Goal: Check status: Check status

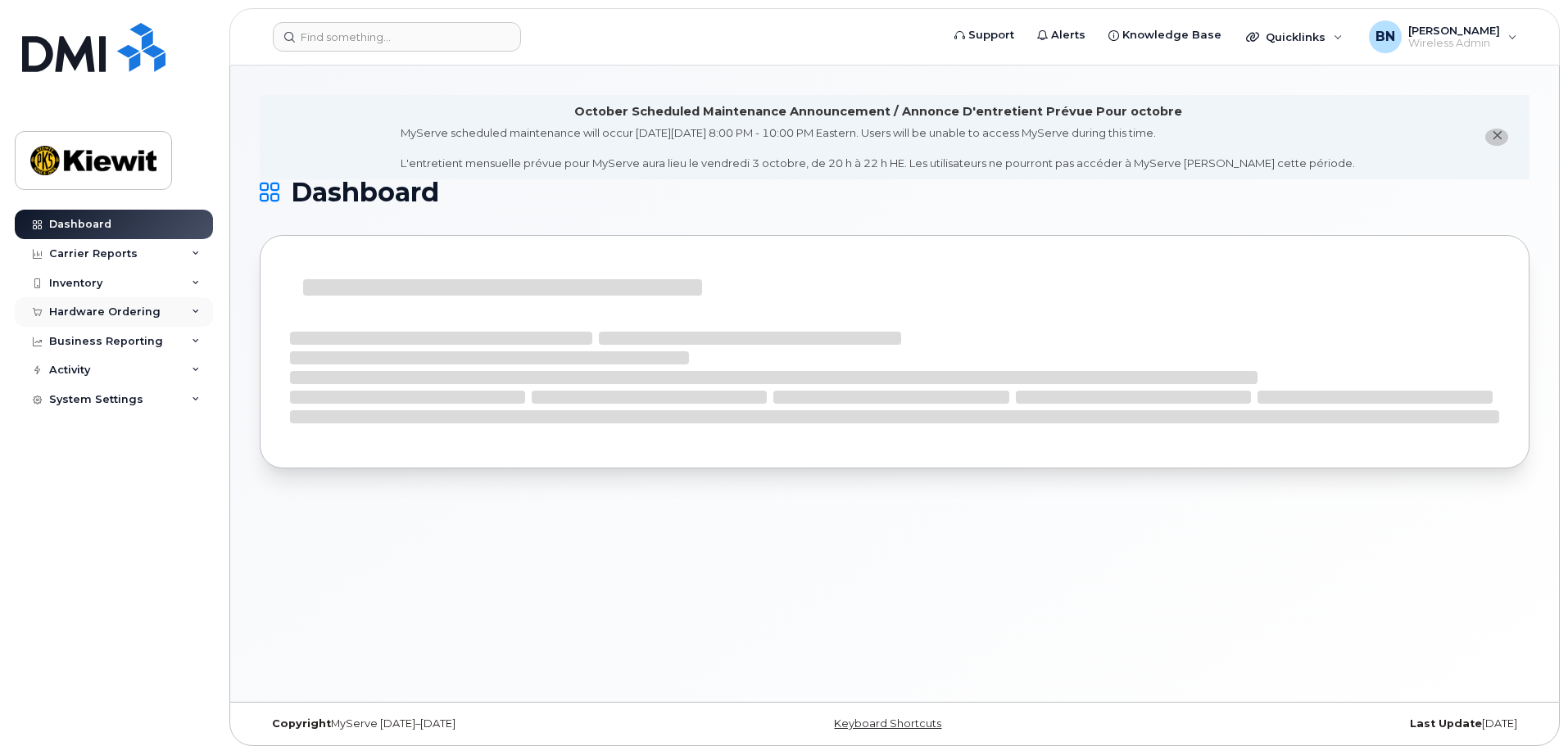
click at [183, 318] on div "Hardware Ordering" at bounding box center [114, 312] width 198 height 29
click at [170, 281] on div "Inventory" at bounding box center [114, 283] width 198 height 29
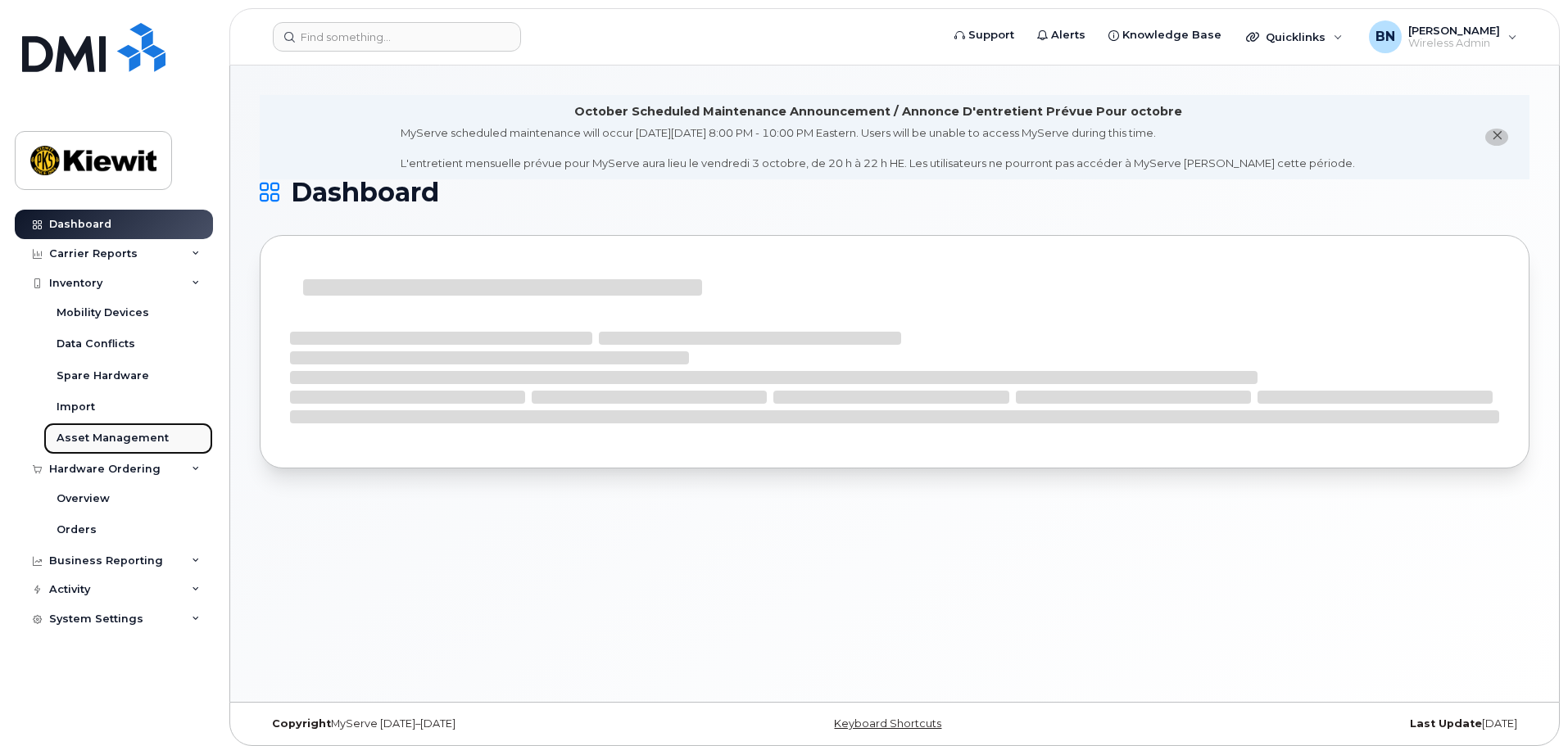
click at [96, 440] on div "Asset Management" at bounding box center [113, 438] width 112 height 15
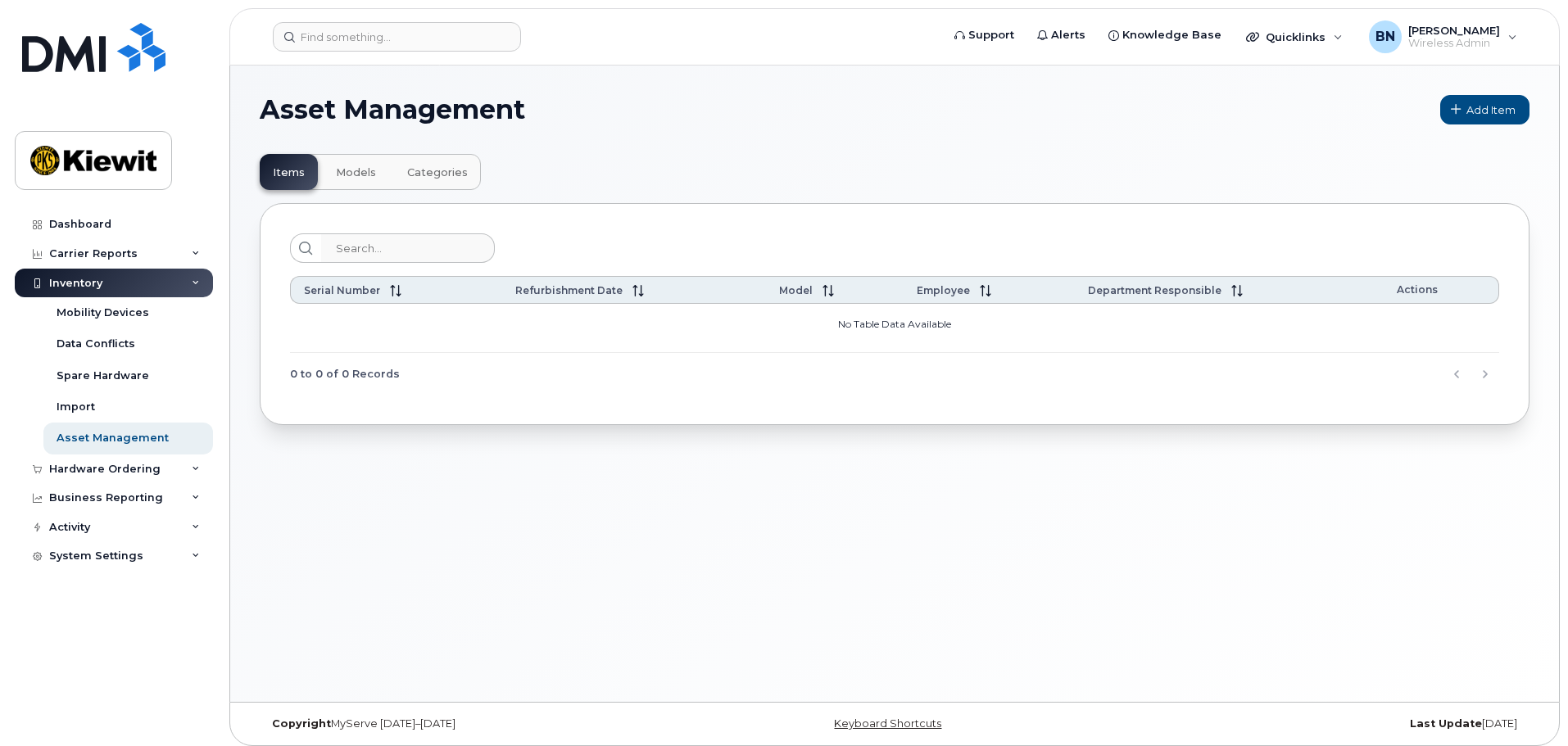
click at [360, 166] on span "Models" at bounding box center [356, 172] width 40 height 13
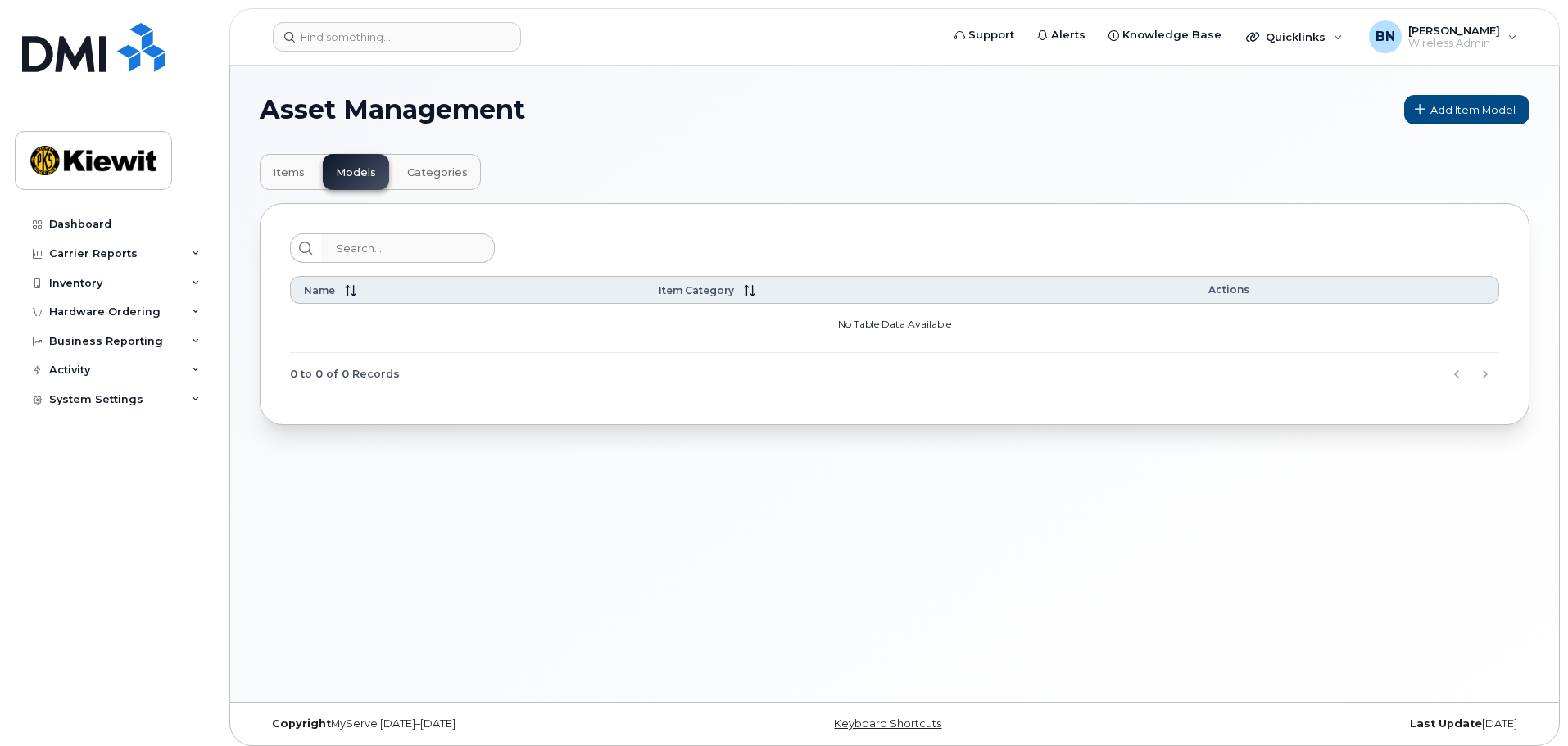
click at [295, 178] on span "Items" at bounding box center [289, 172] width 32 height 13
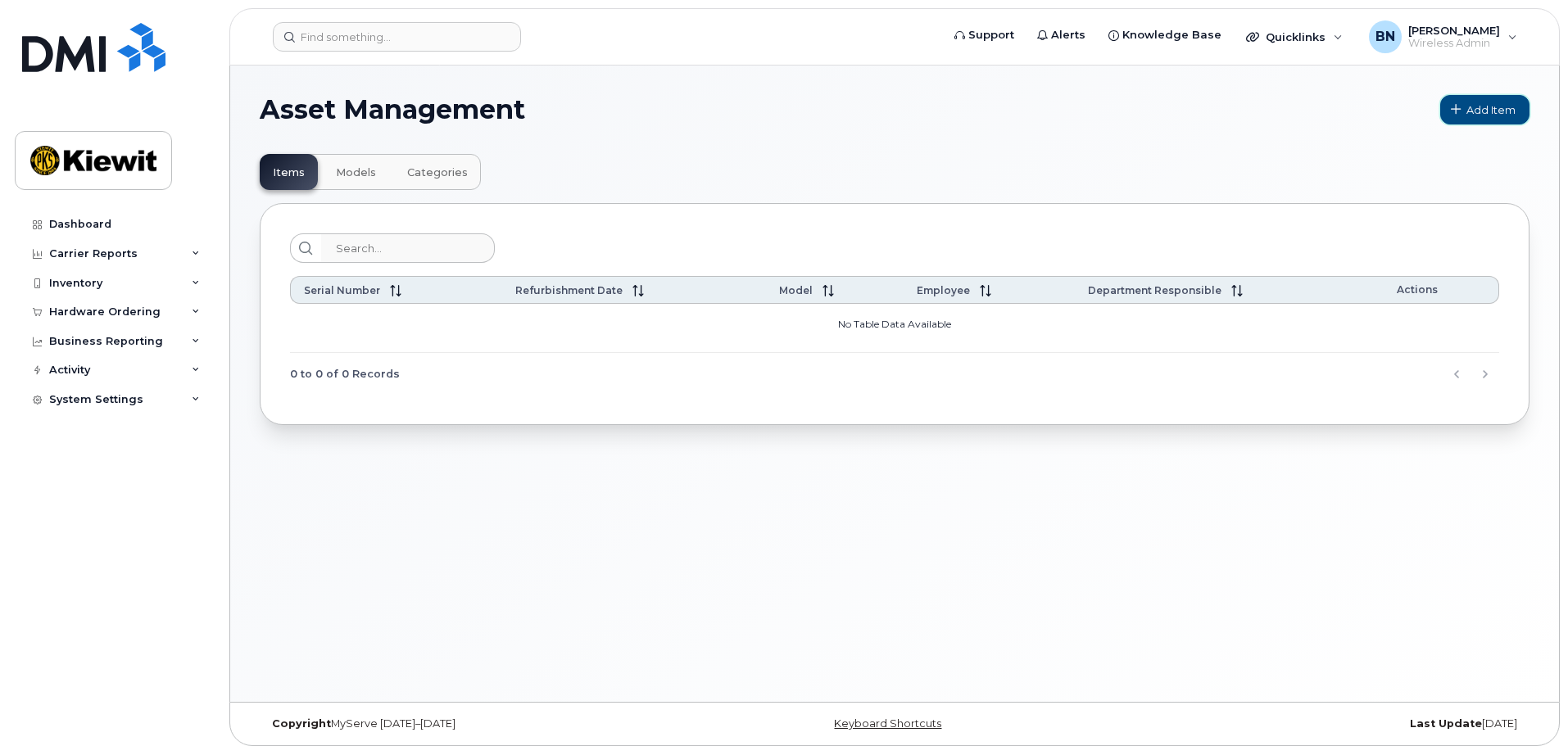
click at [1467, 113] on span "Add Item" at bounding box center [1490, 110] width 49 height 16
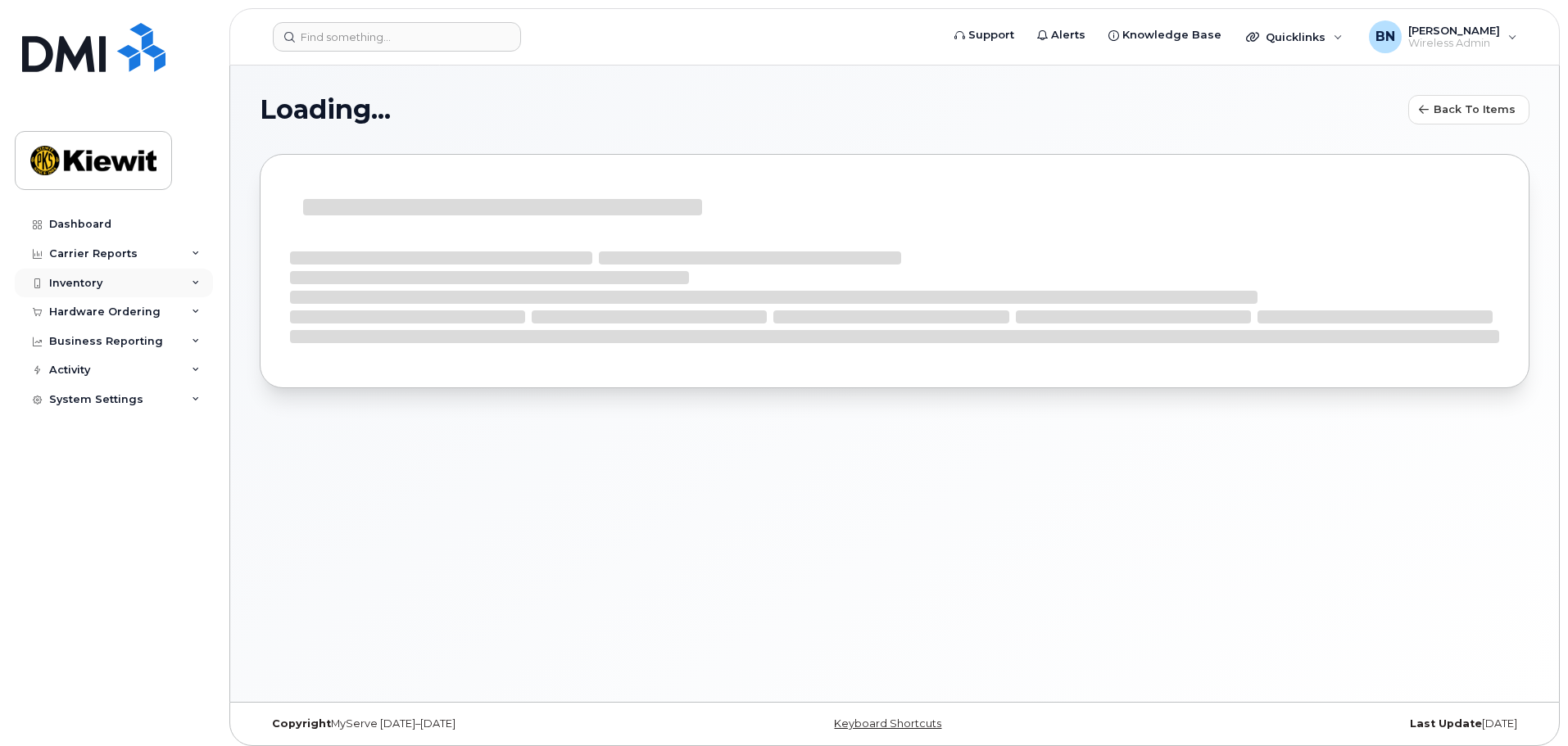
click at [194, 280] on icon at bounding box center [196, 283] width 9 height 9
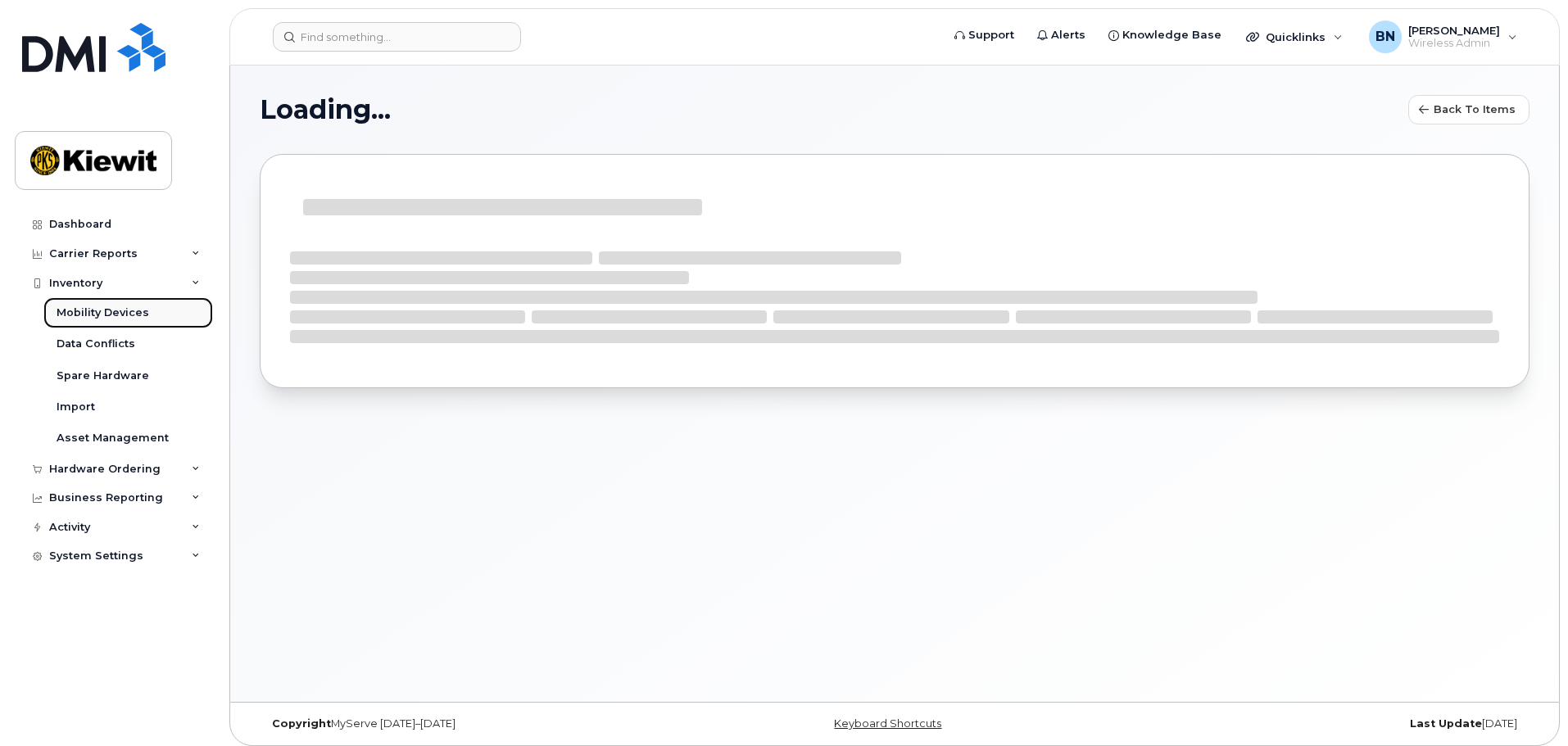
click at [173, 322] on link "Mobility Devices" at bounding box center [128, 313] width 170 height 31
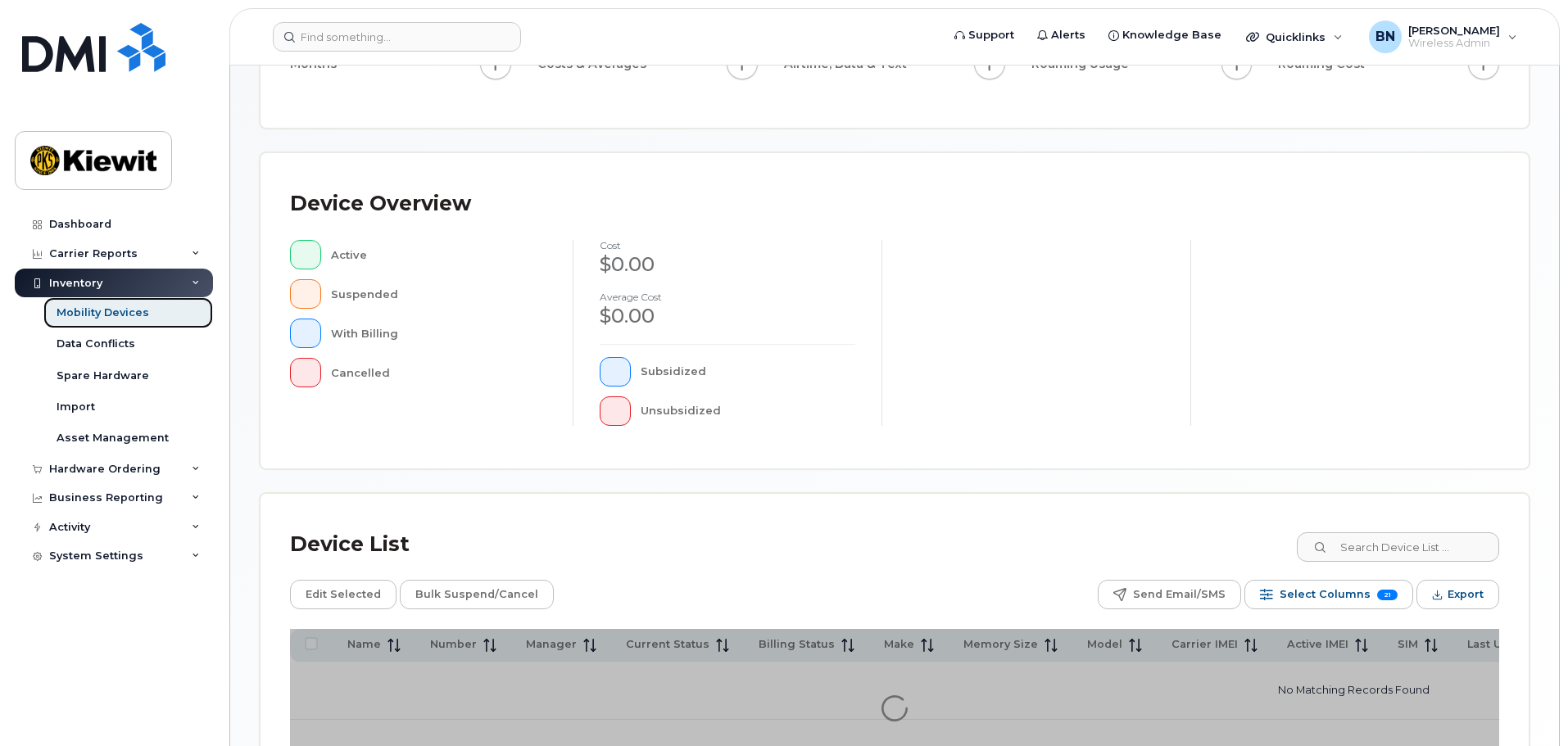
scroll to position [385, 0]
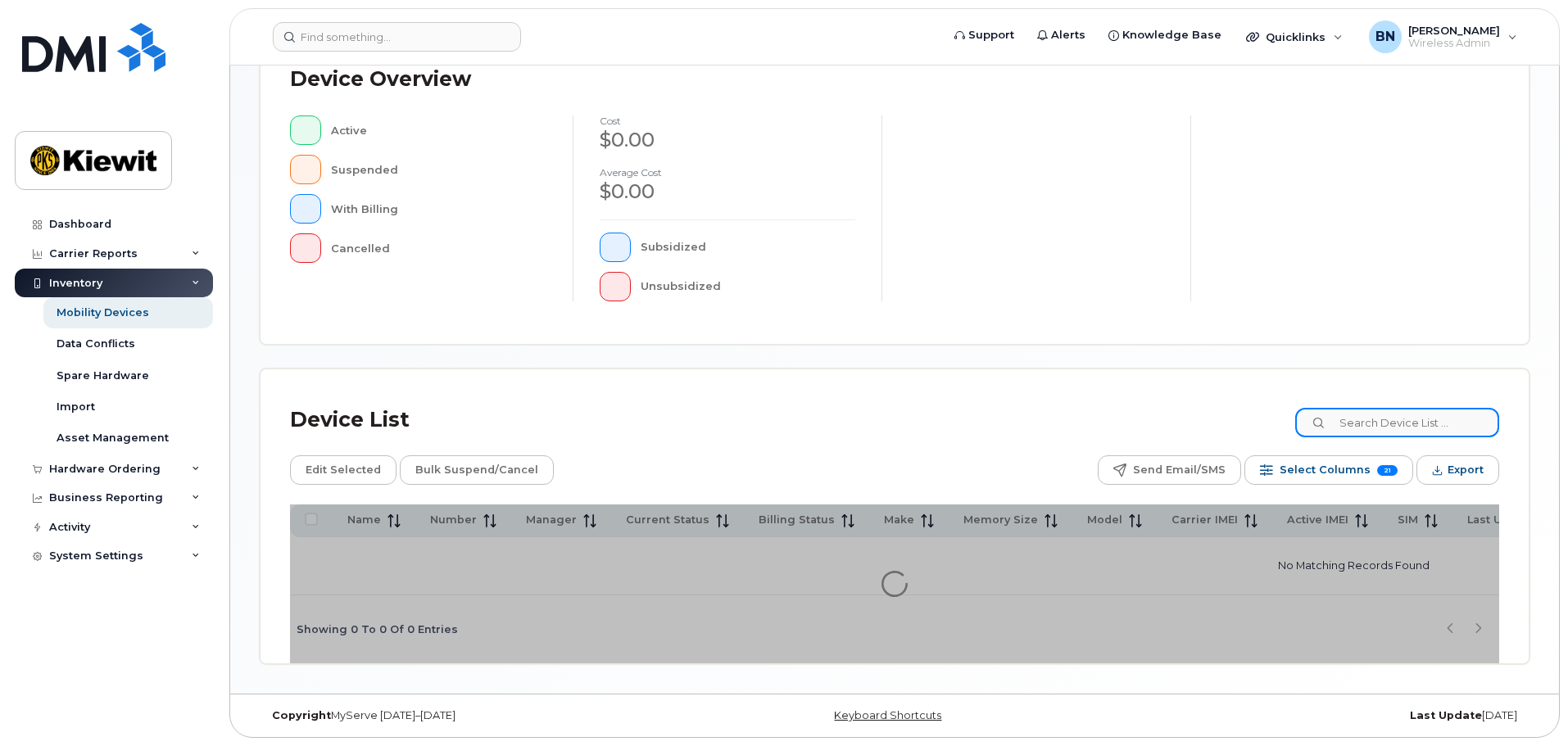
click at [1434, 432] on input at bounding box center [1397, 422] width 204 height 29
type input "2532941112"
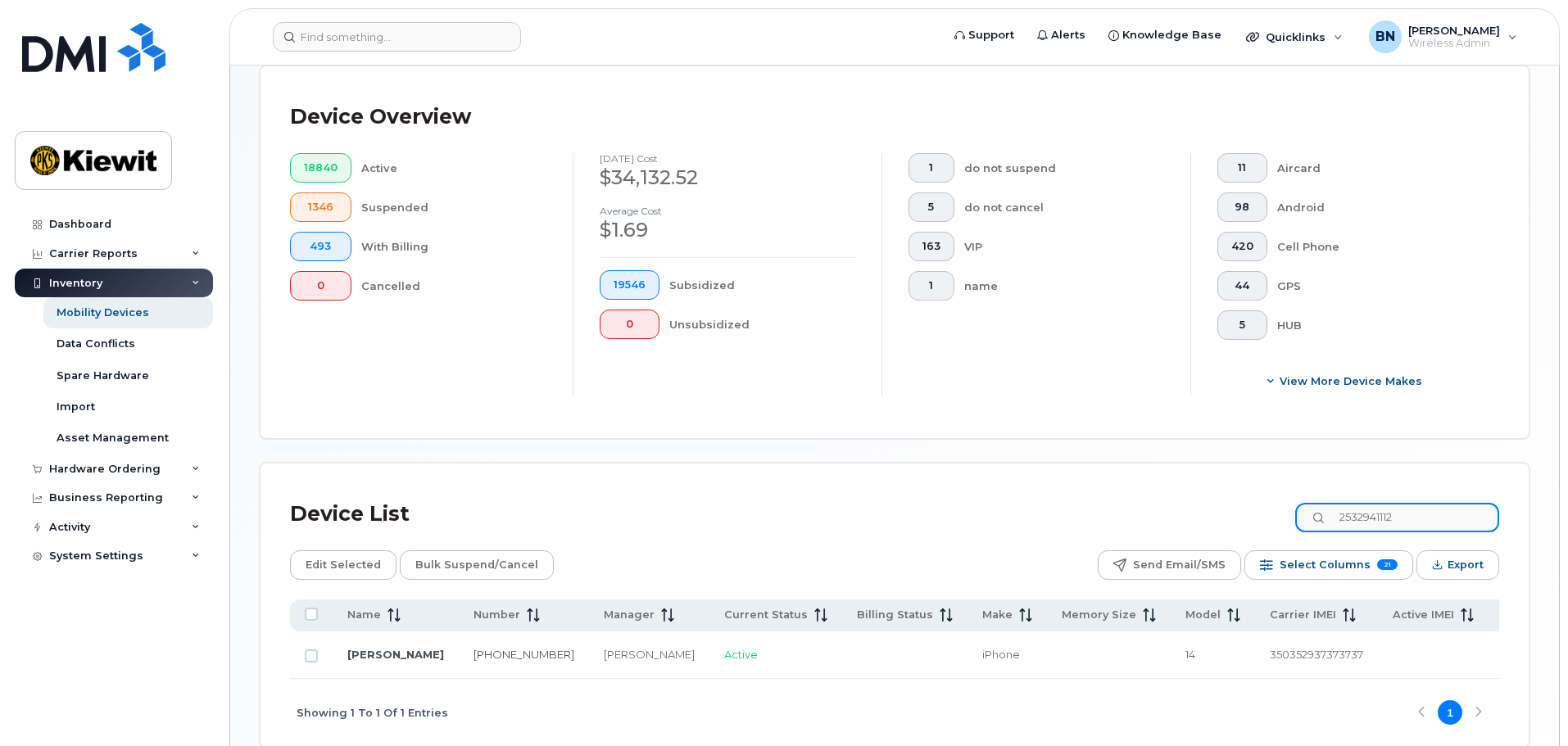
scroll to position [413, 0]
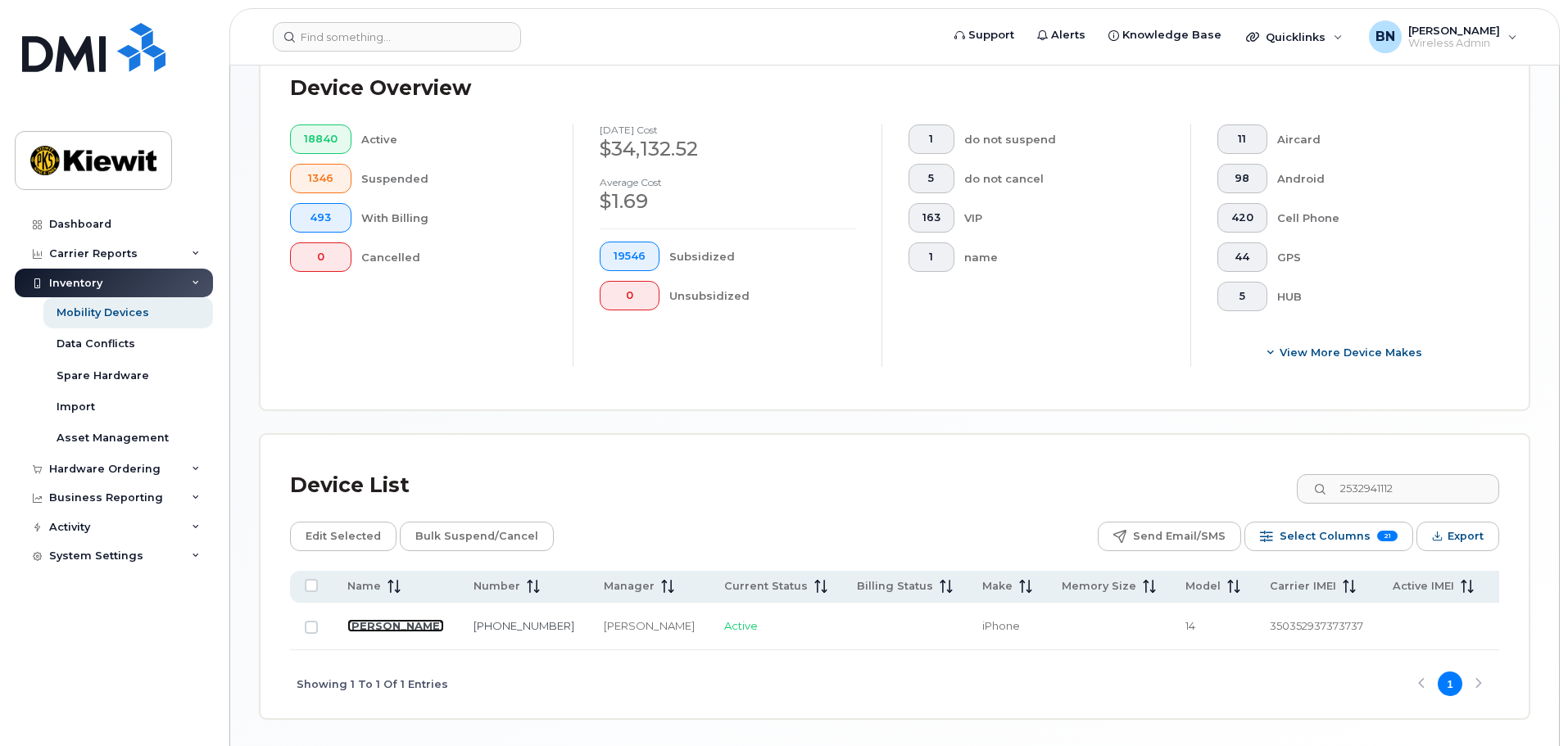
click at [383, 611] on td "[PERSON_NAME]" at bounding box center [395, 626] width 126 height 47
click at [358, 622] on link "[PERSON_NAME]" at bounding box center [395, 625] width 96 height 13
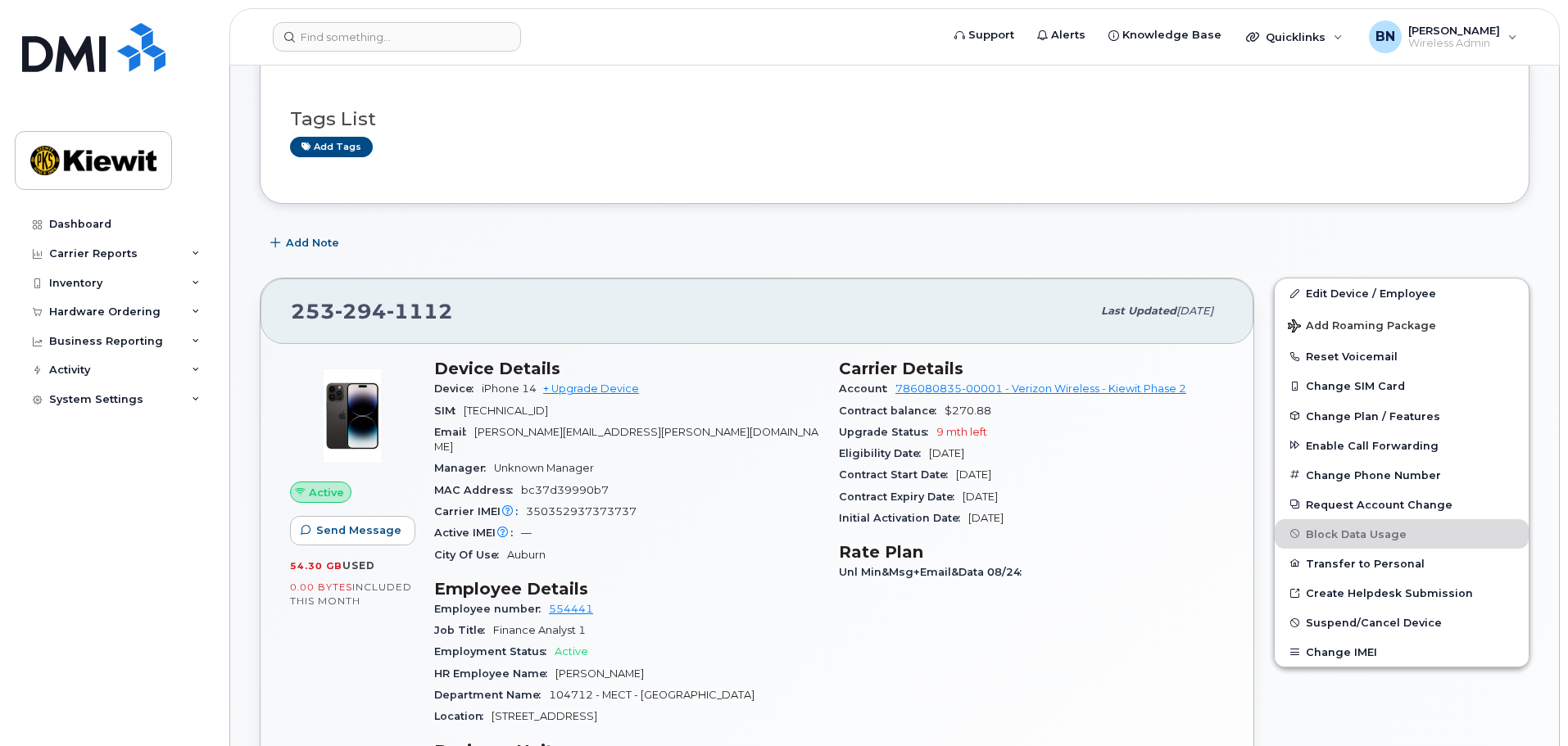
scroll to position [409, 0]
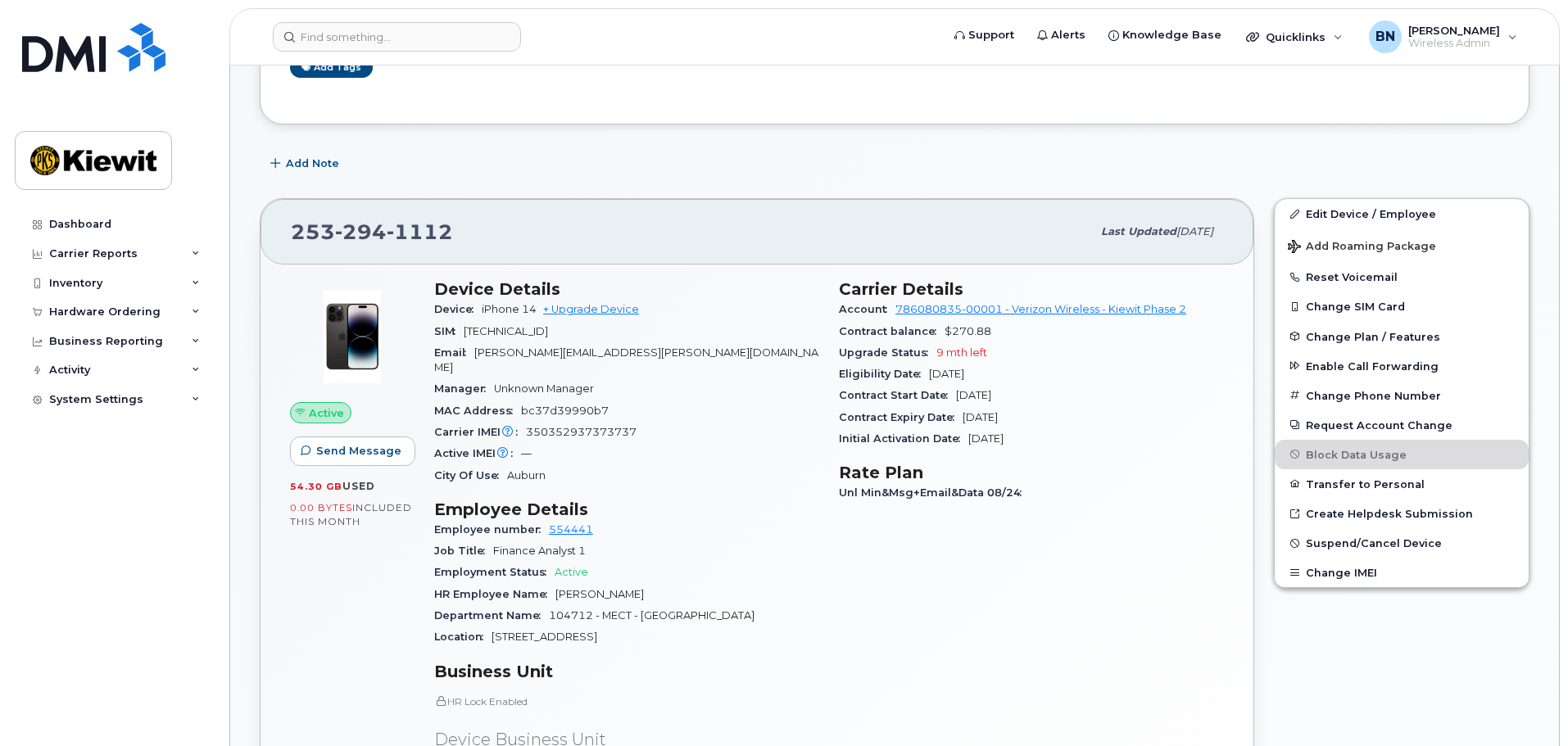
click at [360, 344] on img at bounding box center [352, 337] width 98 height 98
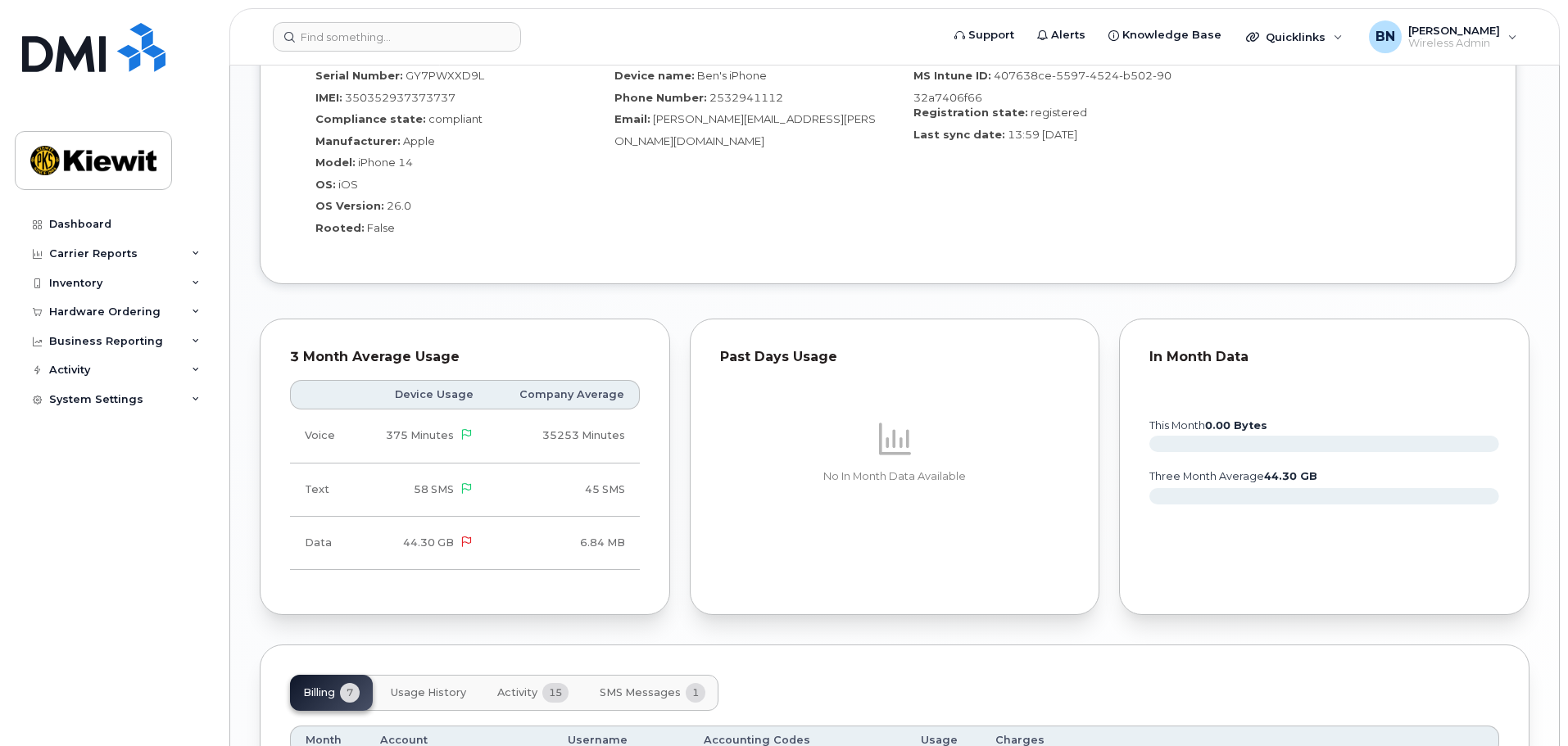
scroll to position [1638, 0]
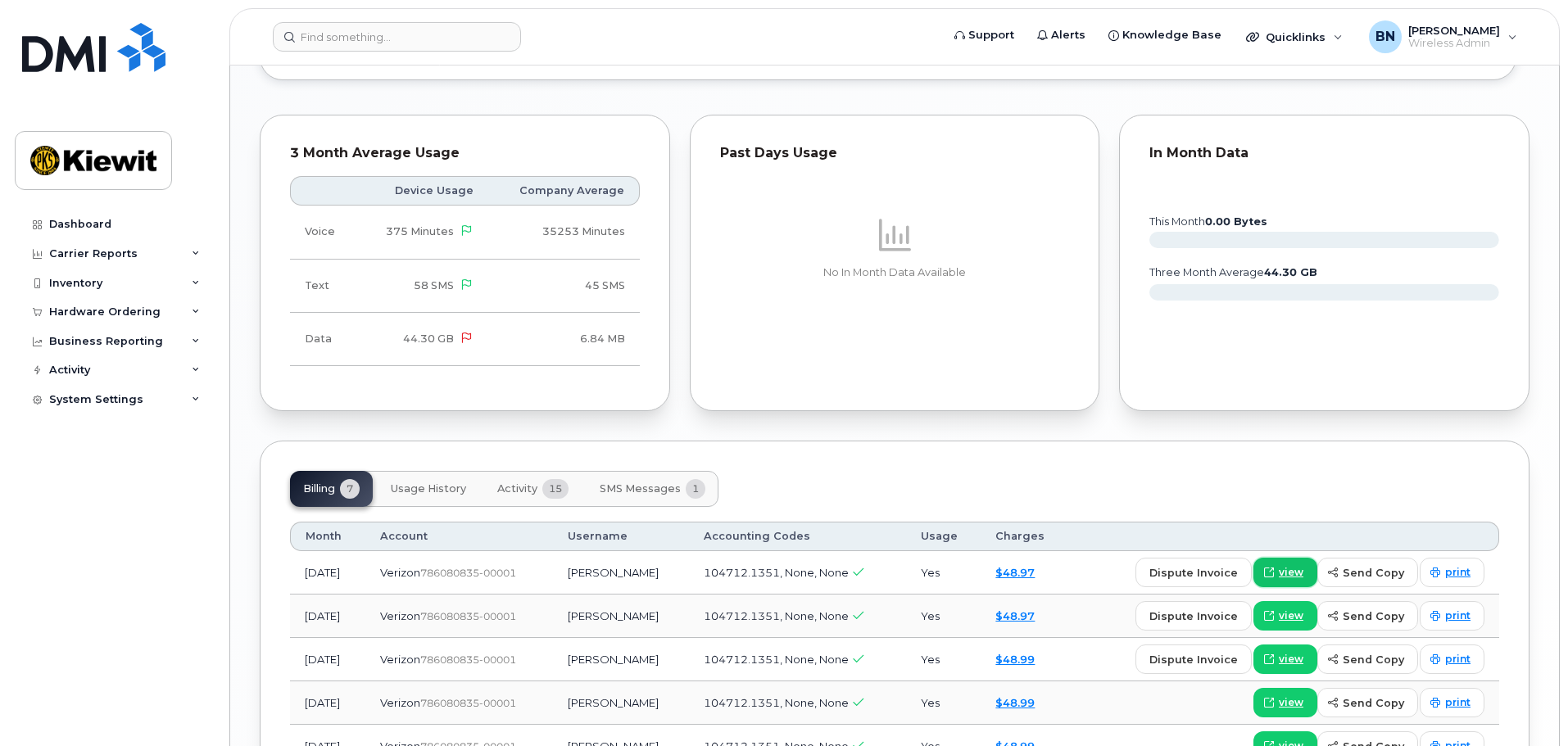
click at [1299, 565] on span "view" at bounding box center [1291, 572] width 25 height 15
click at [472, 333] on icon at bounding box center [466, 339] width 10 height 10
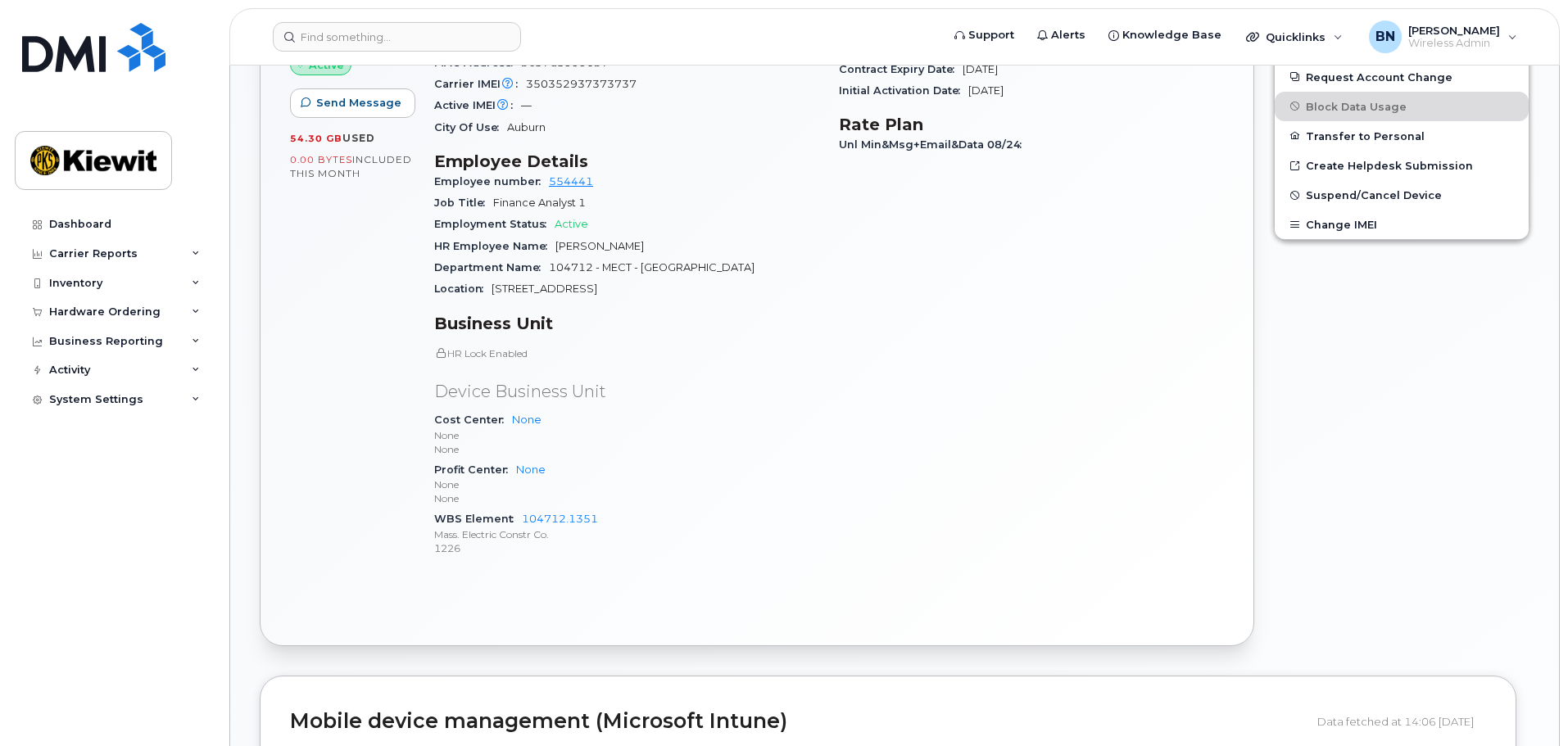
scroll to position [573, 0]
